Goal: Transaction & Acquisition: Purchase product/service

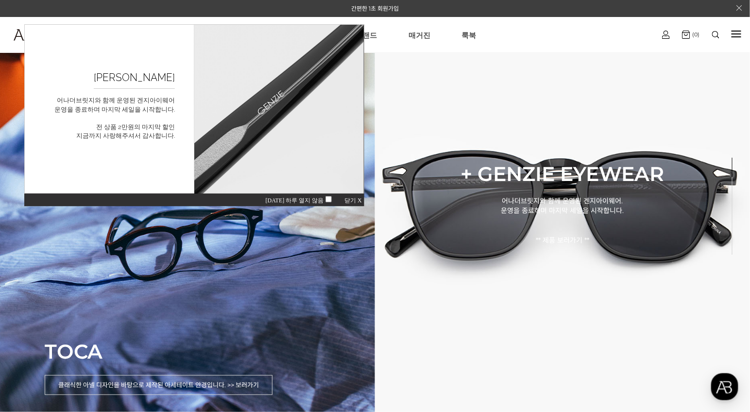
click at [355, 201] on span "닫기 X" at bounding box center [352, 200] width 17 height 7
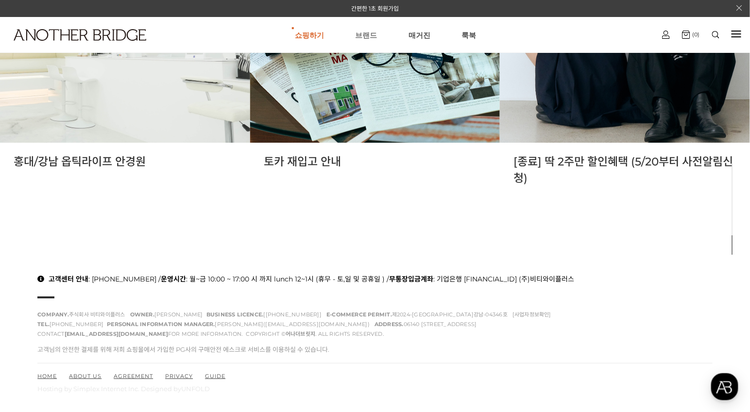
click at [362, 35] on link "브랜드" at bounding box center [366, 34] width 22 height 35
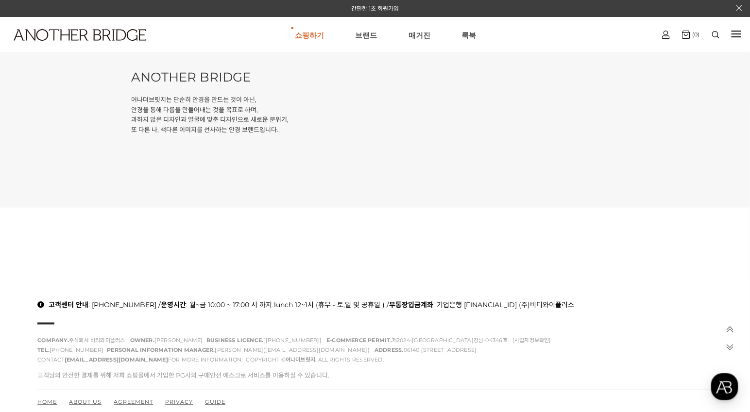
scroll to position [414, 0]
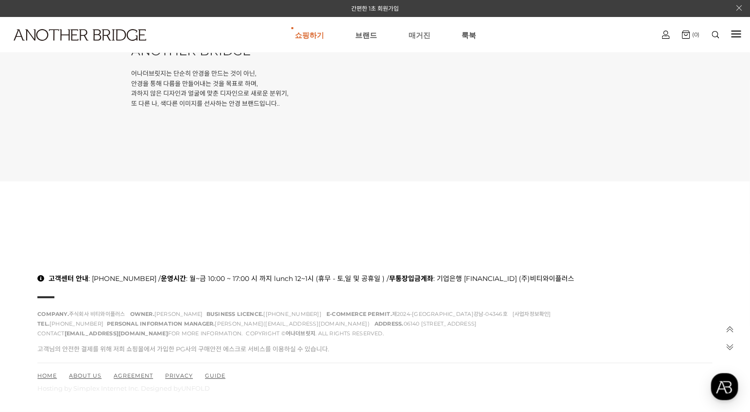
click at [413, 34] on link "매거진" at bounding box center [419, 34] width 22 height 35
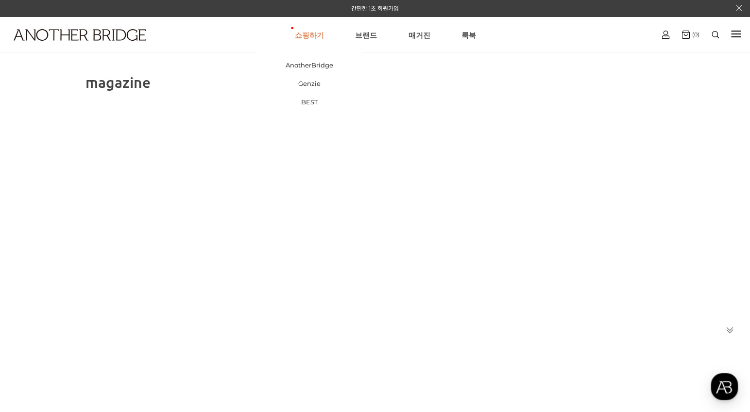
click at [314, 31] on link "쇼핑하기" at bounding box center [309, 34] width 29 height 35
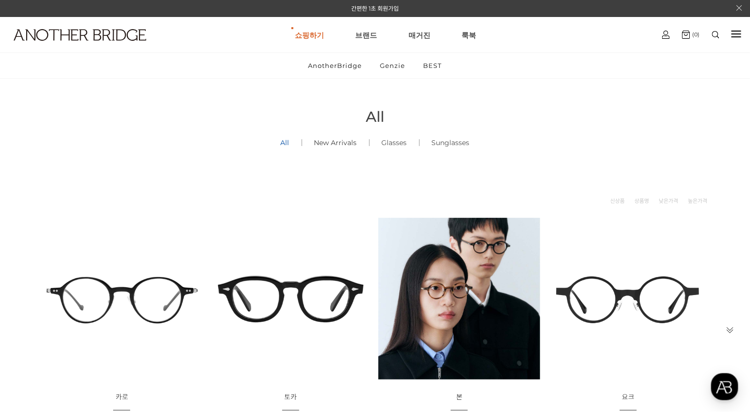
click at [327, 144] on link "New Arrivals ()" at bounding box center [335, 142] width 67 height 33
click at [320, 121] on link "Glasses" at bounding box center [356, 123] width 83 height 15
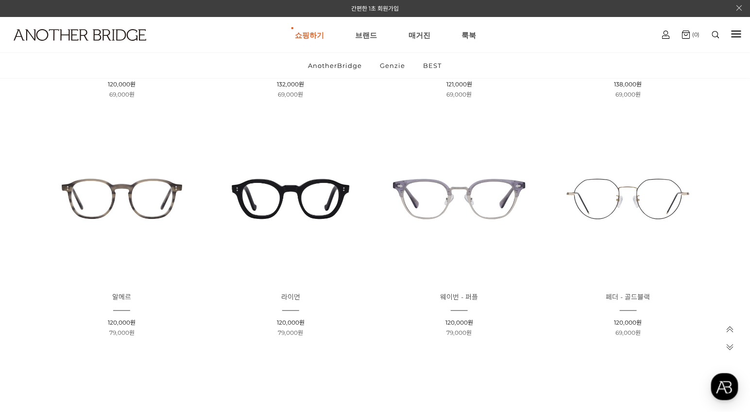
scroll to position [579, 0]
click at [143, 204] on img at bounding box center [122, 199] width 162 height 162
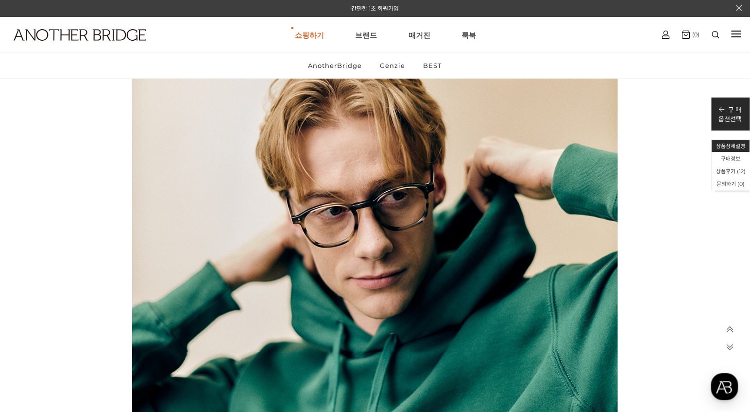
scroll to position [3132, 0]
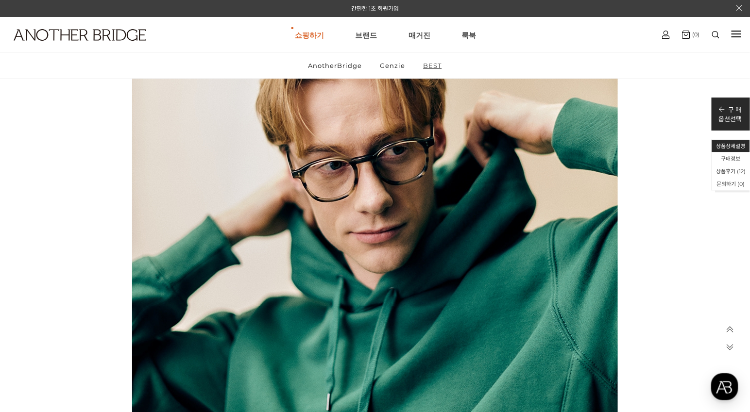
click at [439, 62] on link "BEST" at bounding box center [432, 65] width 35 height 25
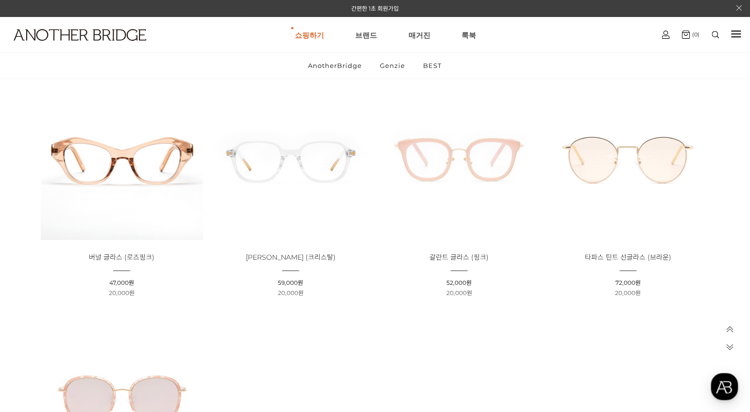
scroll to position [333, 0]
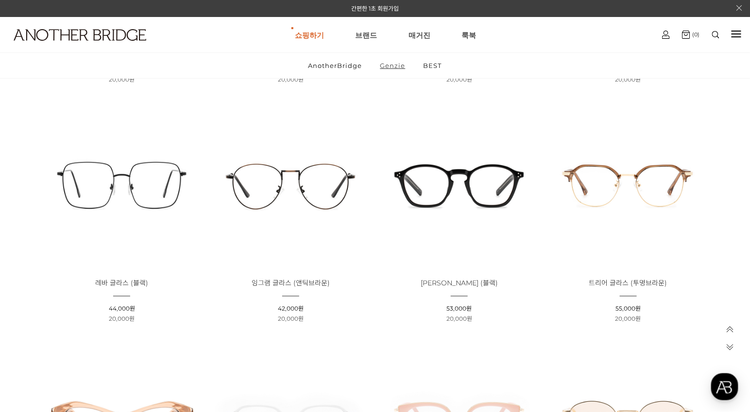
click at [397, 64] on link "Genzie" at bounding box center [393, 65] width 42 height 25
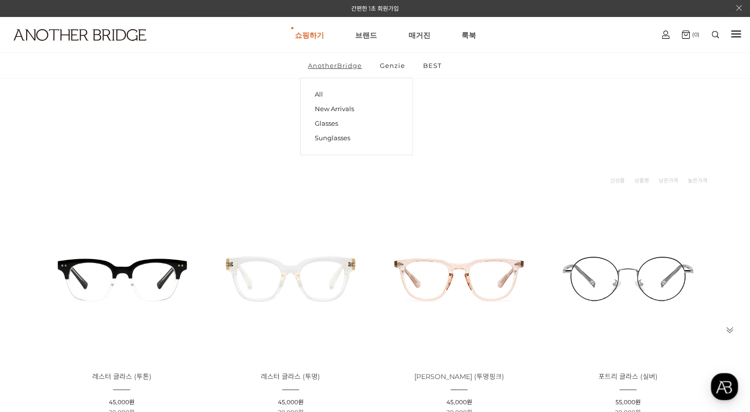
click at [345, 65] on link "AnotherBridge" at bounding box center [335, 65] width 70 height 25
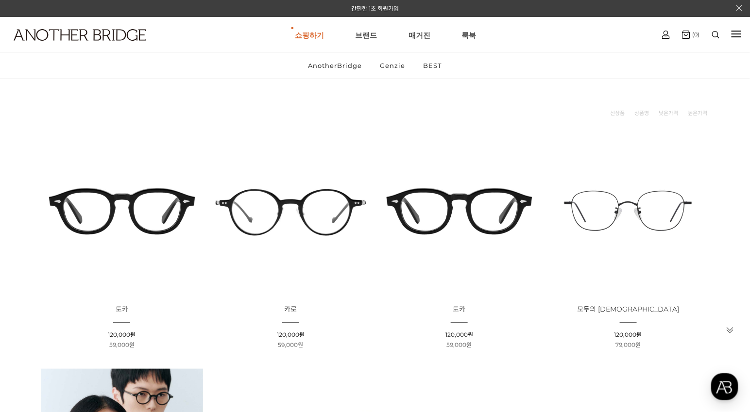
scroll to position [102, 0]
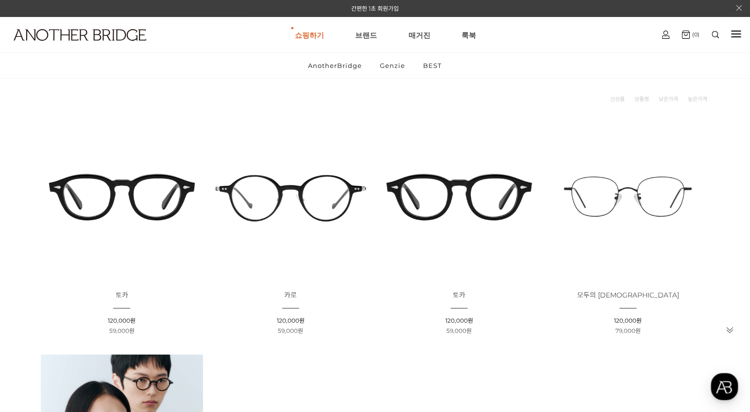
click at [154, 189] on img at bounding box center [122, 197] width 162 height 162
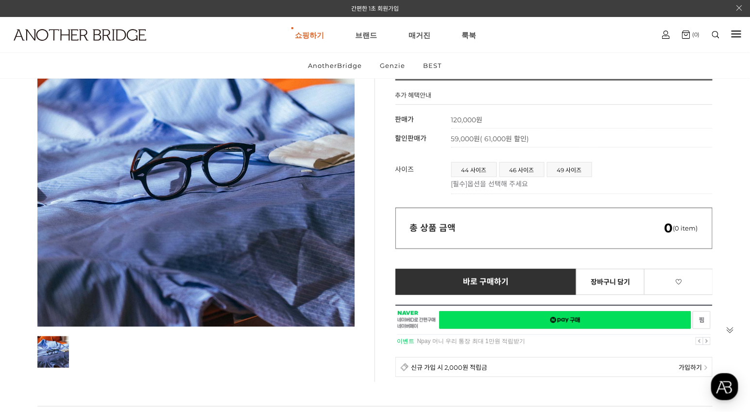
scroll to position [114, 0]
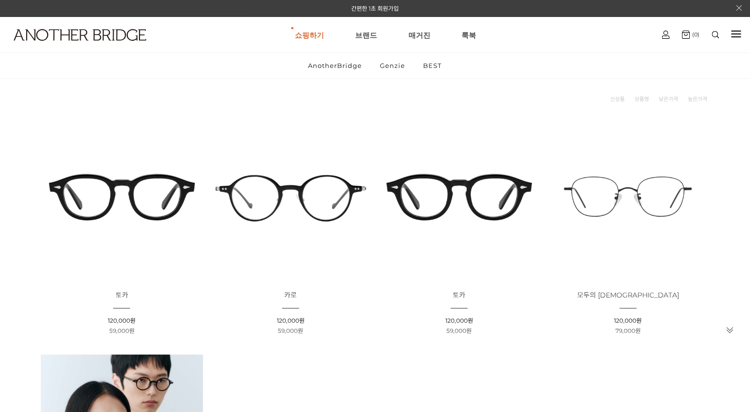
scroll to position [102, 0]
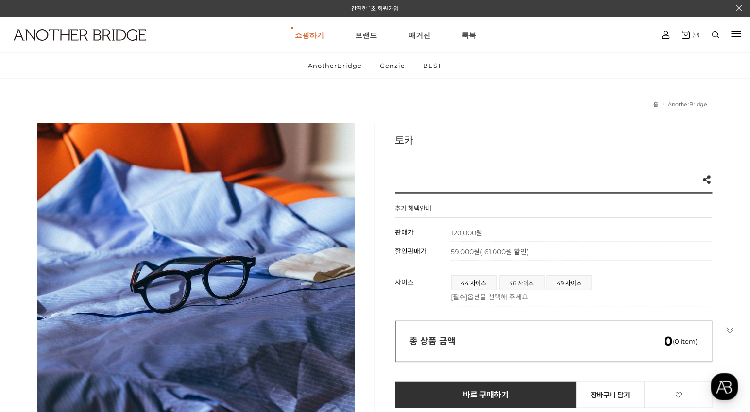
click at [524, 287] on span "46 사이즈" at bounding box center [522, 283] width 44 height 14
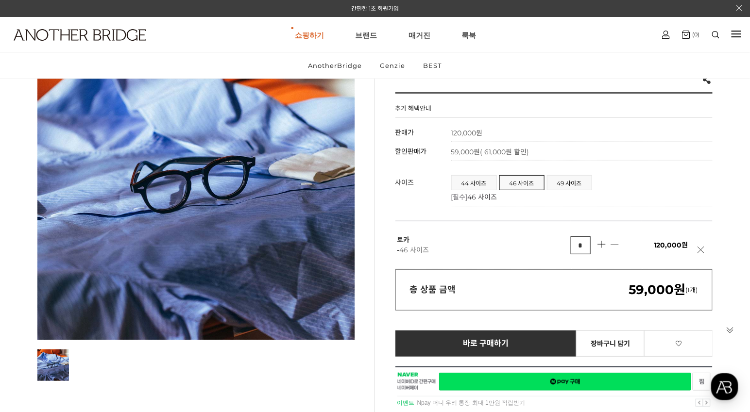
scroll to position [106, 0]
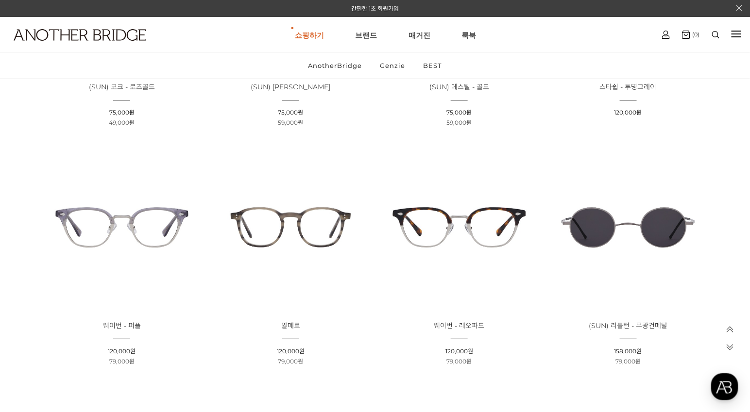
scroll to position [1279, 0]
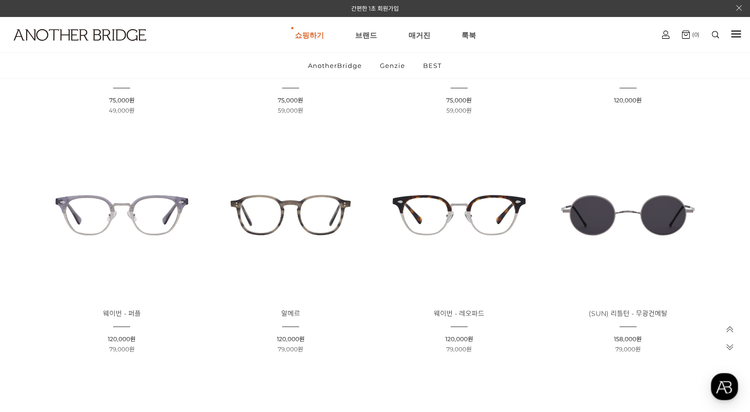
click at [331, 231] on img at bounding box center [291, 216] width 162 height 162
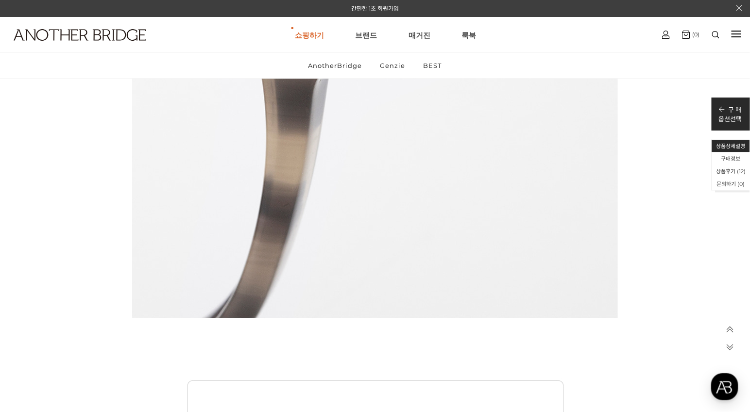
scroll to position [10392, 0]
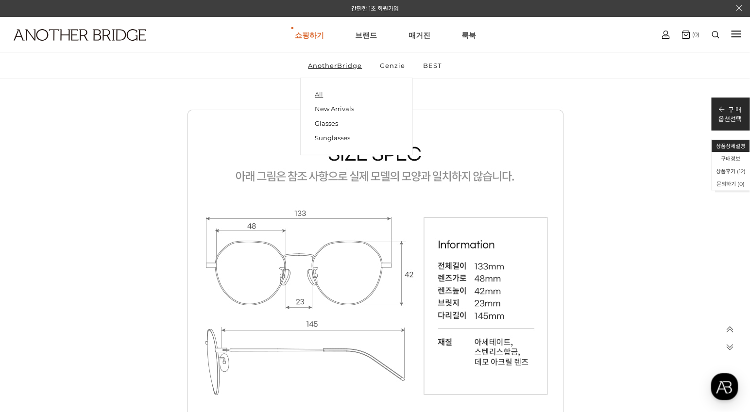
click at [320, 97] on link "All" at bounding box center [356, 95] width 83 height 14
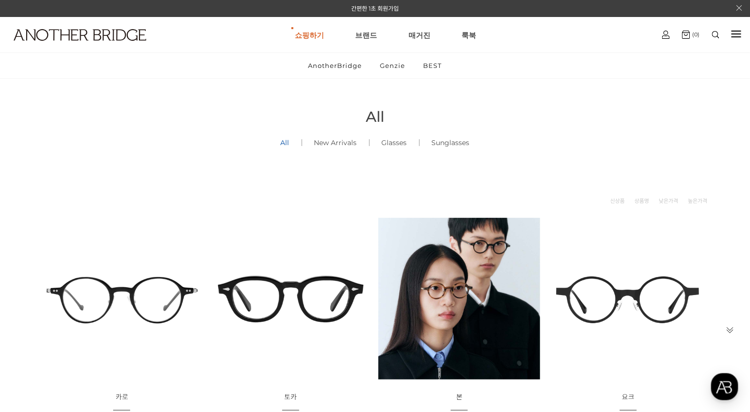
click at [269, 311] on img at bounding box center [291, 299] width 162 height 162
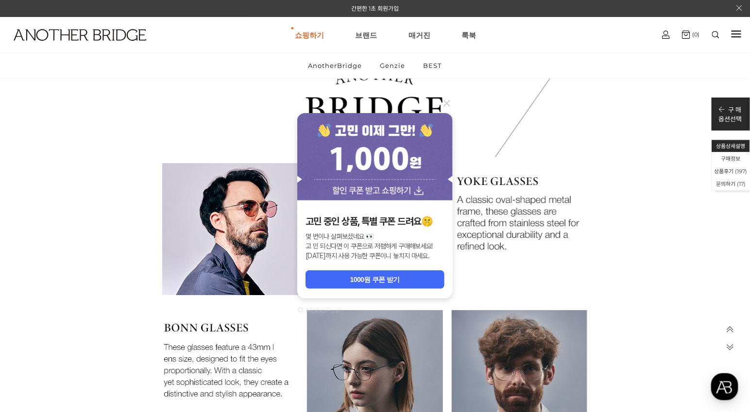
scroll to position [19573, 0]
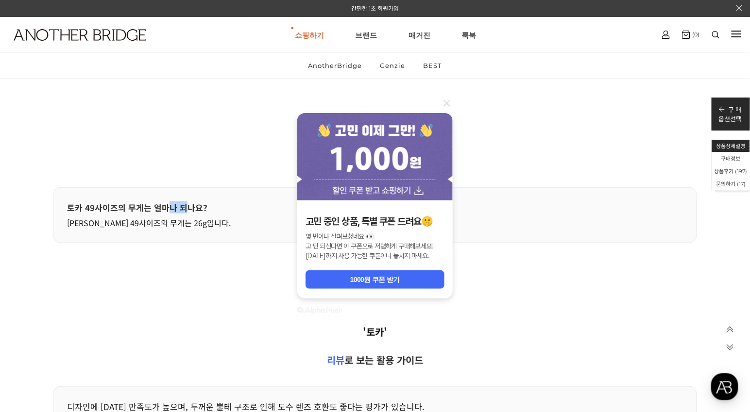
click at [448, 103] on icon at bounding box center [446, 103] width 6 height 6
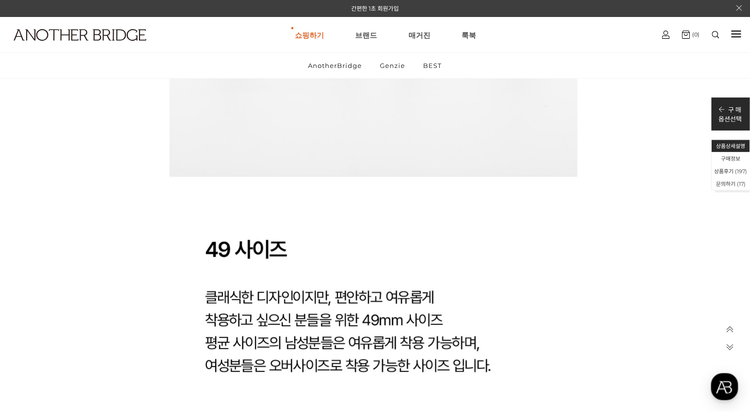
scroll to position [15762, 0]
